Goal: Information Seeking & Learning: Understand process/instructions

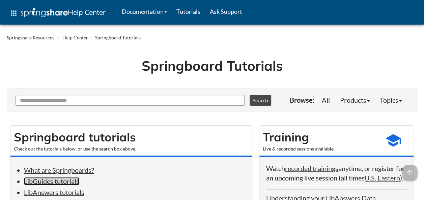
click at [54, 181] on link "LibGuides tutorials" at bounding box center [51, 181] width 55 height 8
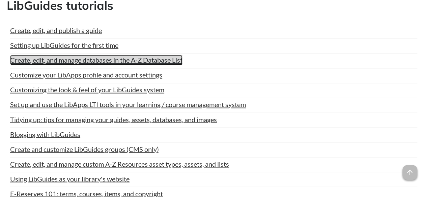
click at [88, 62] on link "Create, edit, and manage databases in the A-Z Database List" at bounding box center [96, 60] width 172 height 10
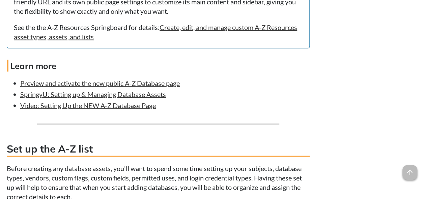
scroll to position [659, 0]
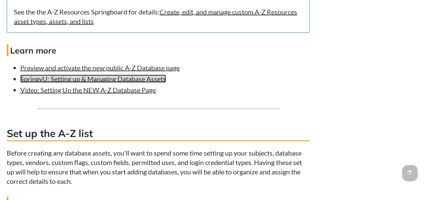
click at [133, 81] on link "SpringyU: Setting up & Managing Database Assets" at bounding box center [93, 79] width 146 height 8
